Goal: Information Seeking & Learning: Check status

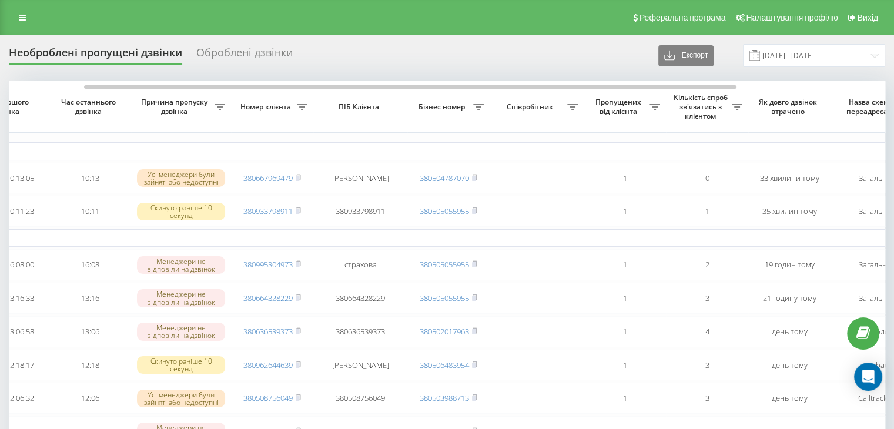
scroll to position [0, 101]
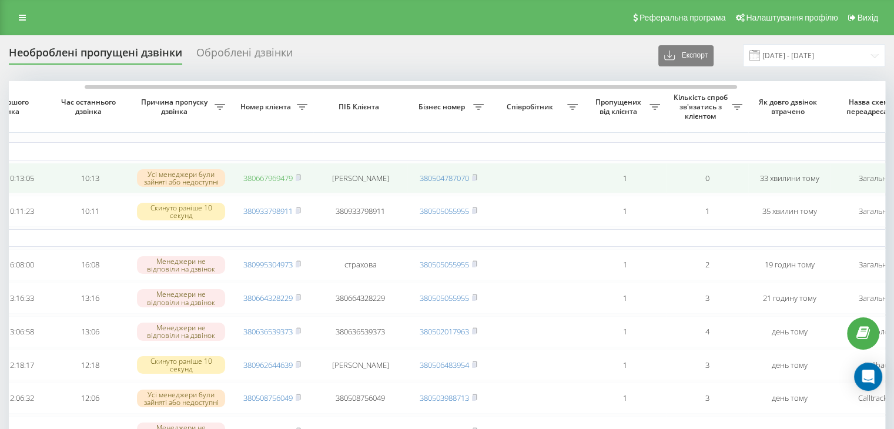
click at [285, 178] on link "380667969479" at bounding box center [267, 178] width 49 height 11
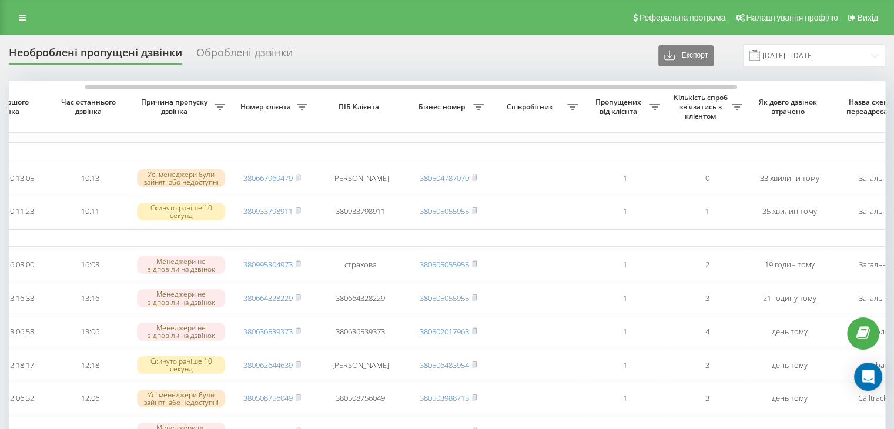
scroll to position [0, 0]
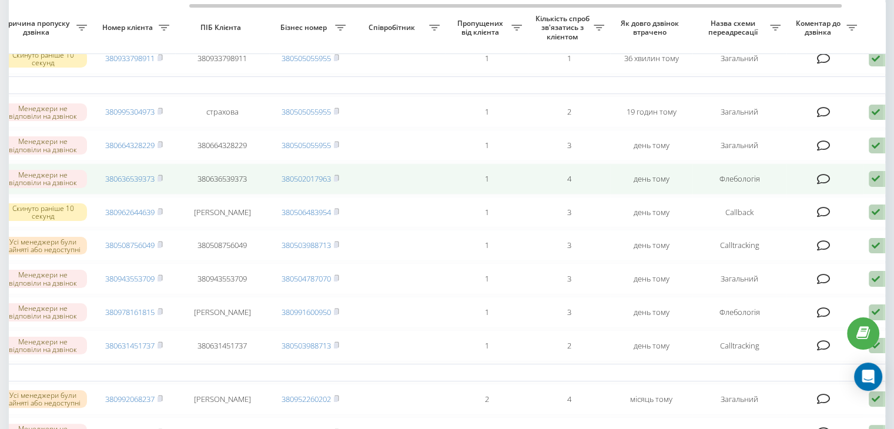
scroll to position [0, 242]
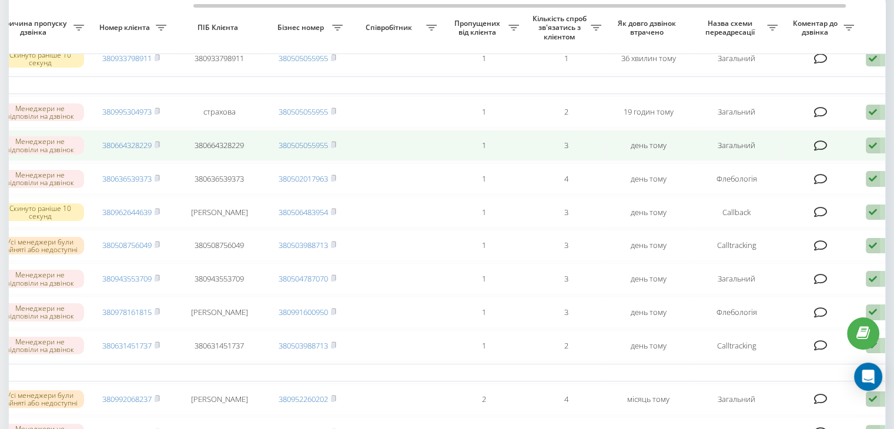
click at [814, 156] on td at bounding box center [822, 145] width 76 height 31
click at [821, 149] on icon at bounding box center [821, 146] width 14 height 12
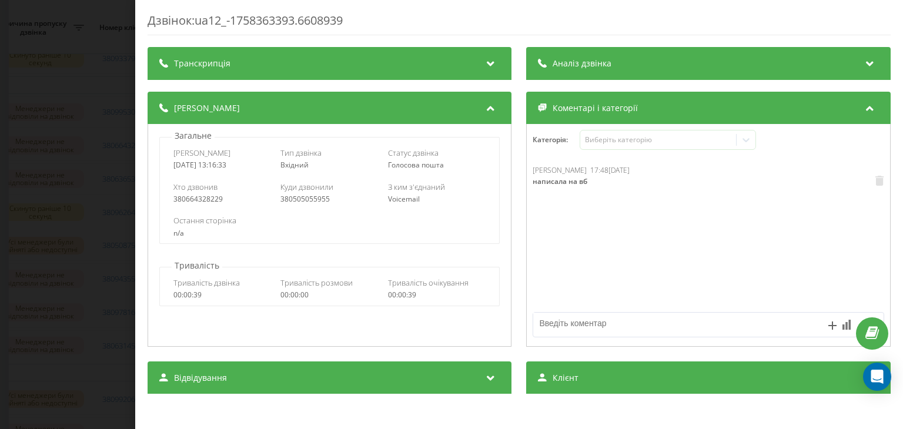
click at [89, 135] on div "Дзвінок : ua12_-1758363393.6608939 Транскрипція Для AI-аналізу майбутніх дзвінк…" at bounding box center [451, 214] width 903 height 429
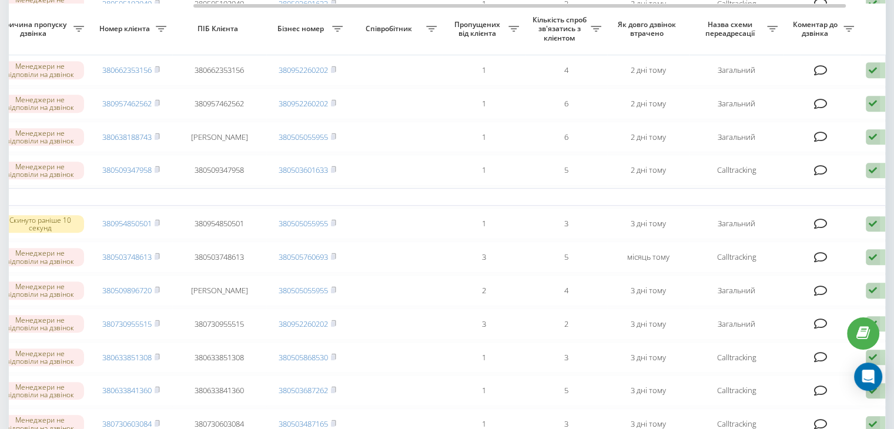
scroll to position [583, 0]
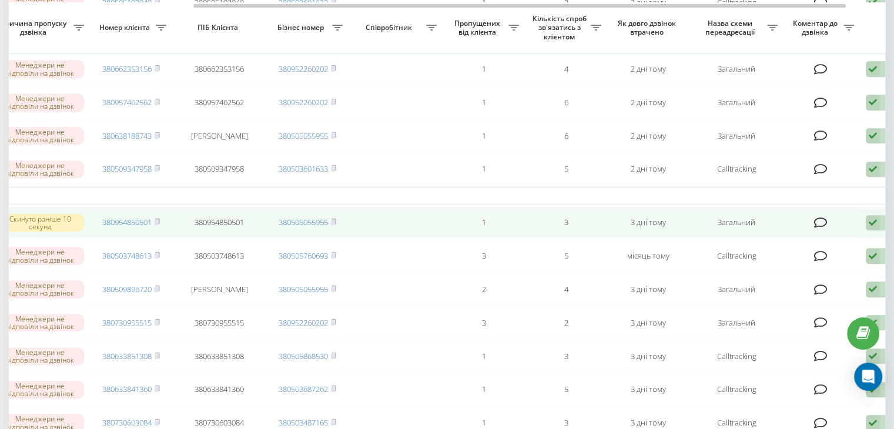
click at [825, 229] on icon at bounding box center [821, 223] width 14 height 12
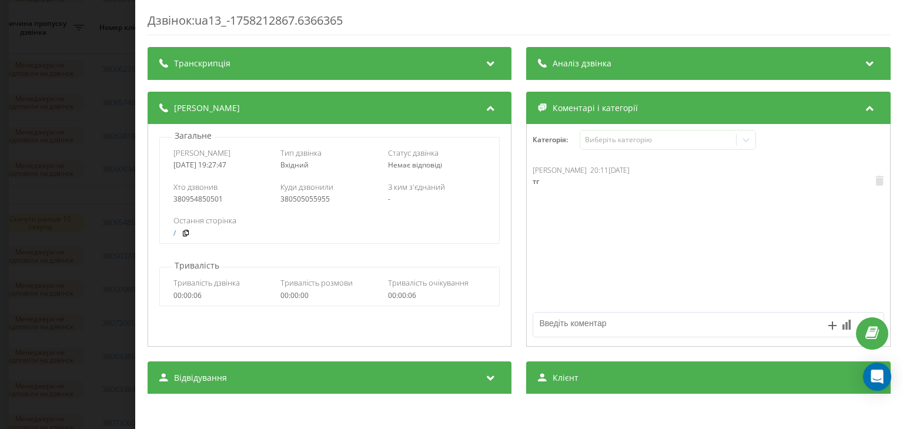
click at [81, 182] on div "Дзвінок : ua13_-1758212867.6366365 Транскрипція Для AI-аналізу майбутніх дзвінк…" at bounding box center [451, 214] width 903 height 429
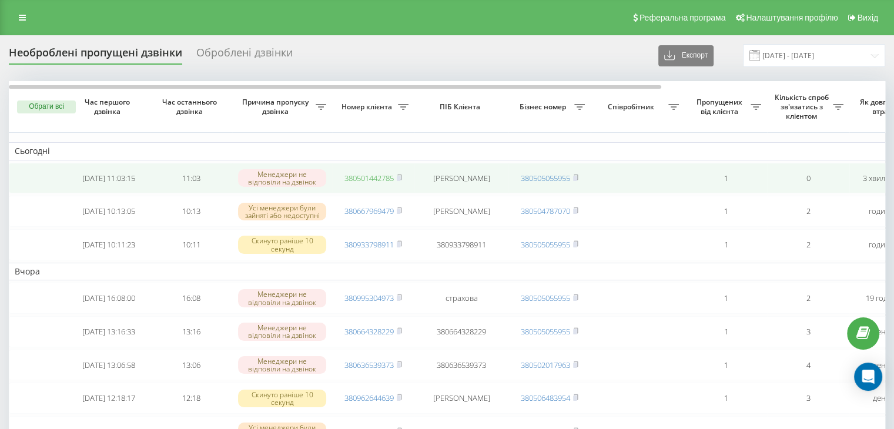
click at [373, 180] on link "380501442785" at bounding box center [368, 178] width 49 height 11
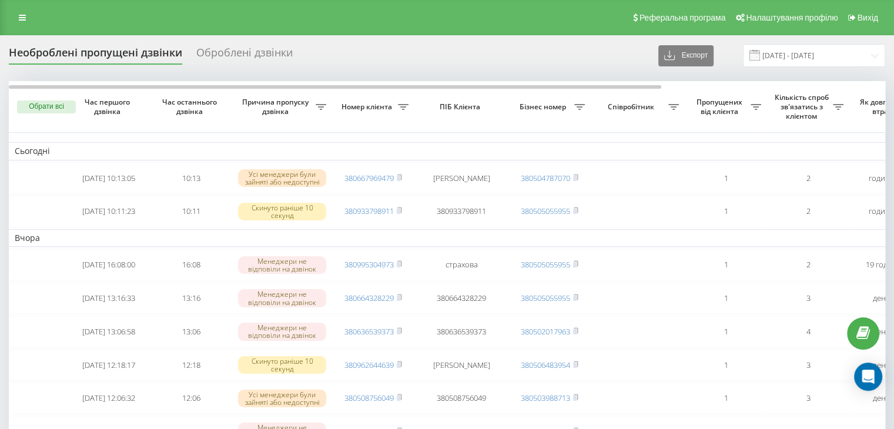
click at [612, 393] on td at bounding box center [638, 398] width 94 height 31
click at [24, 23] on link at bounding box center [22, 17] width 21 height 16
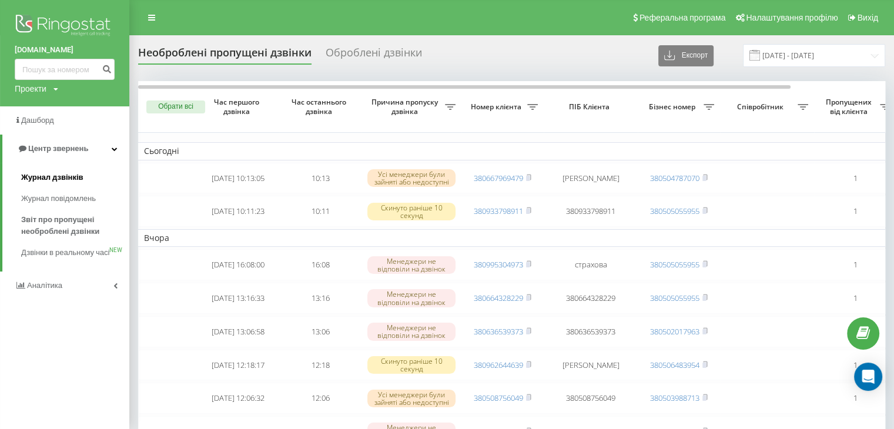
click at [65, 172] on span "Журнал дзвінків" at bounding box center [52, 178] width 62 height 12
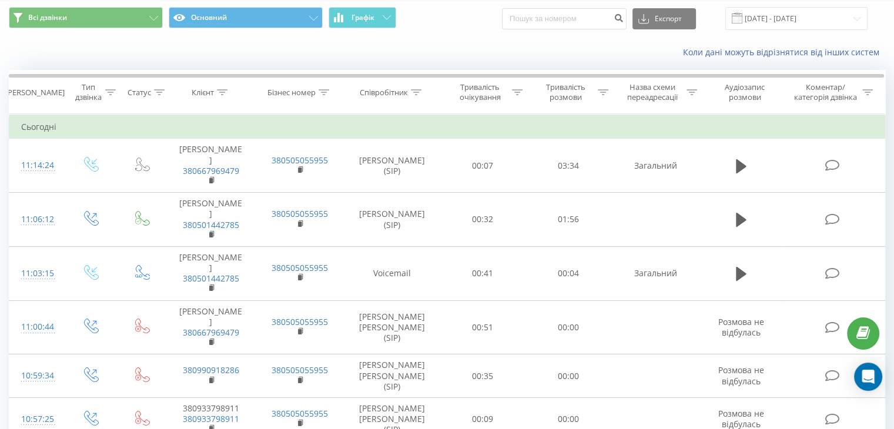
scroll to position [38, 0]
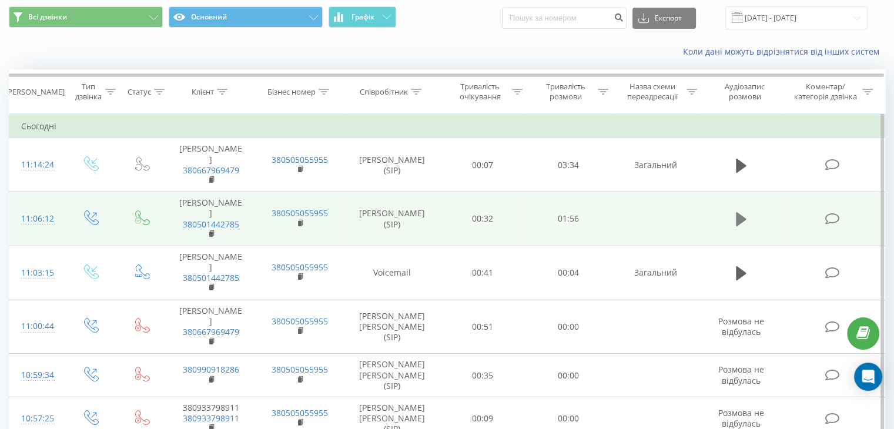
click at [734, 215] on button at bounding box center [741, 219] width 18 height 18
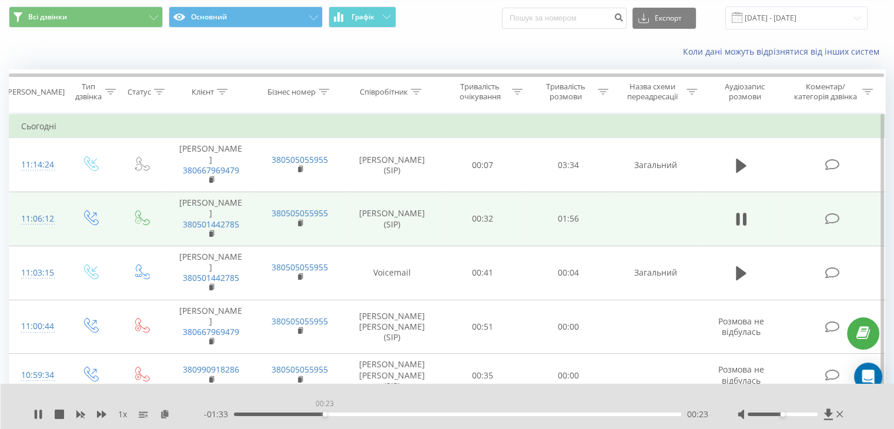
click at [324, 413] on div "00:23" at bounding box center [457, 415] width 447 height 4
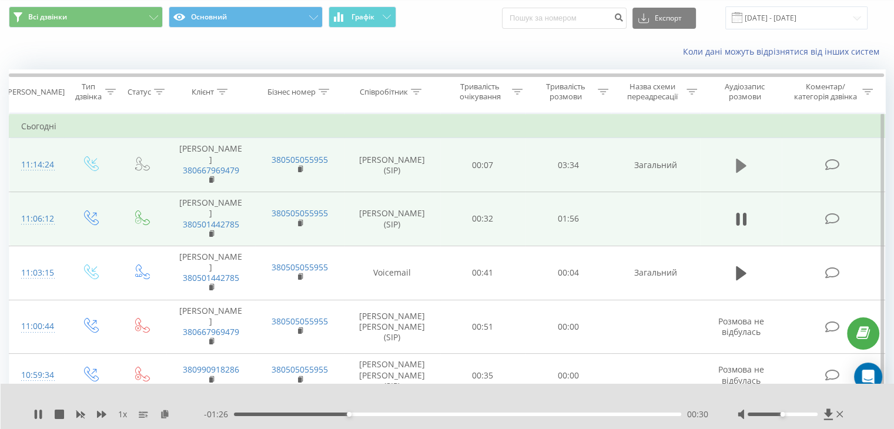
click at [741, 172] on icon at bounding box center [741, 166] width 11 height 16
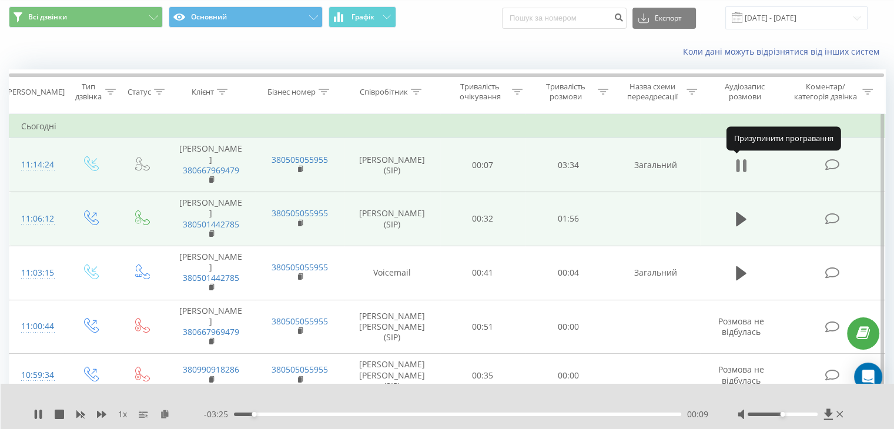
click at [743, 160] on icon at bounding box center [744, 165] width 4 height 13
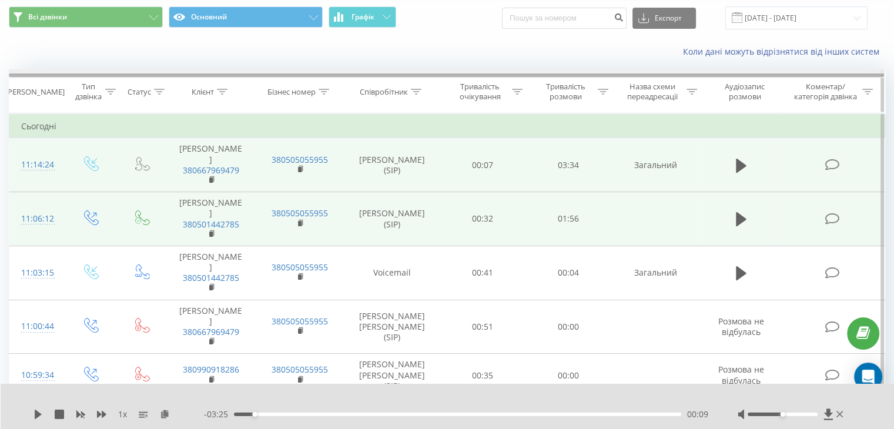
scroll to position [0, 0]
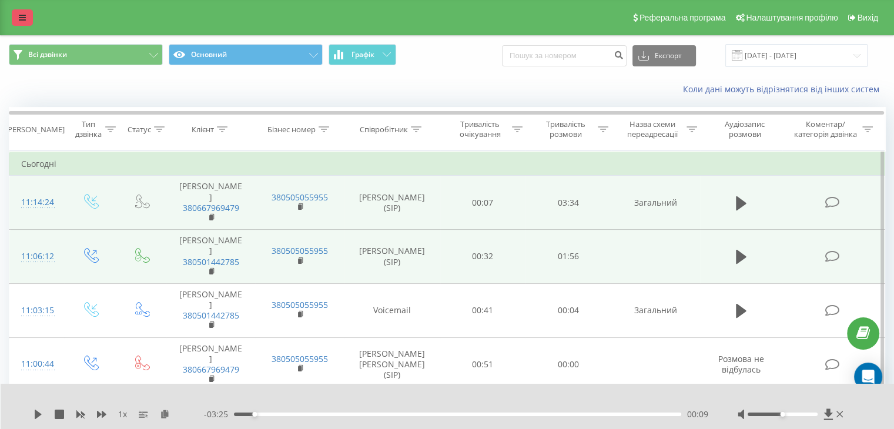
click at [21, 15] on icon at bounding box center [22, 18] width 7 height 8
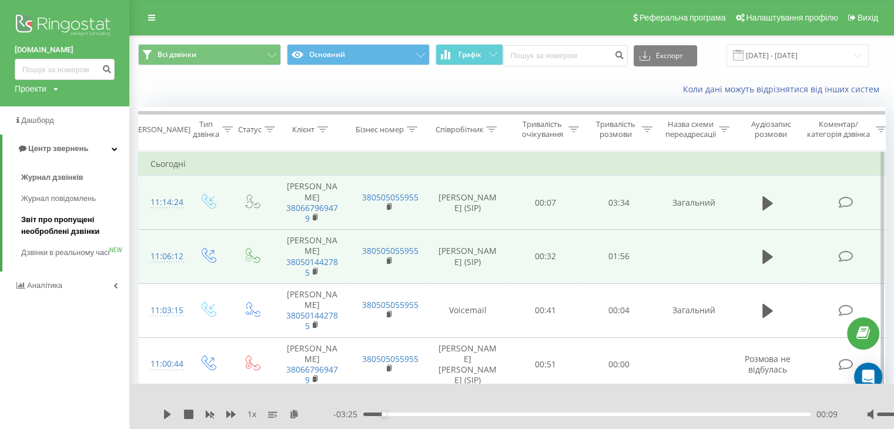
click at [29, 236] on span "Звіт про пропущені необроблені дзвінки" at bounding box center [72, 226] width 102 height 24
click at [43, 226] on span "Звіт про пропущені необроблені дзвінки" at bounding box center [72, 226] width 102 height 24
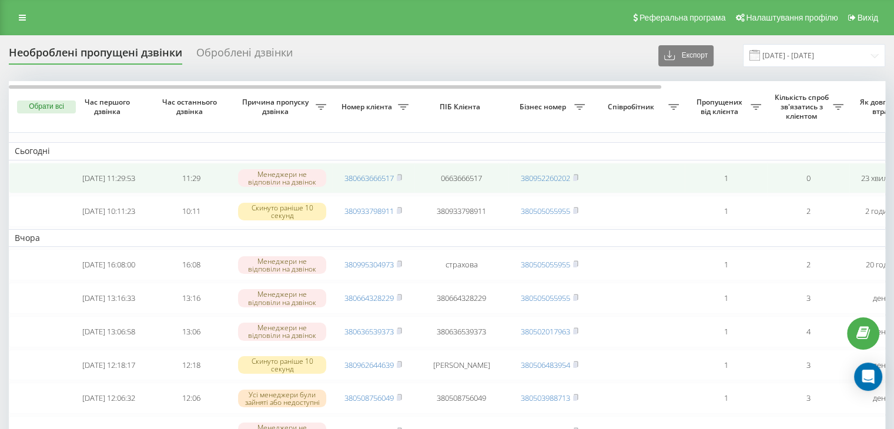
click at [383, 172] on td "380663666517" at bounding box center [373, 178] width 82 height 31
click at [390, 178] on link "380663666517" at bounding box center [368, 178] width 49 height 11
